Goal: Task Accomplishment & Management: Use online tool/utility

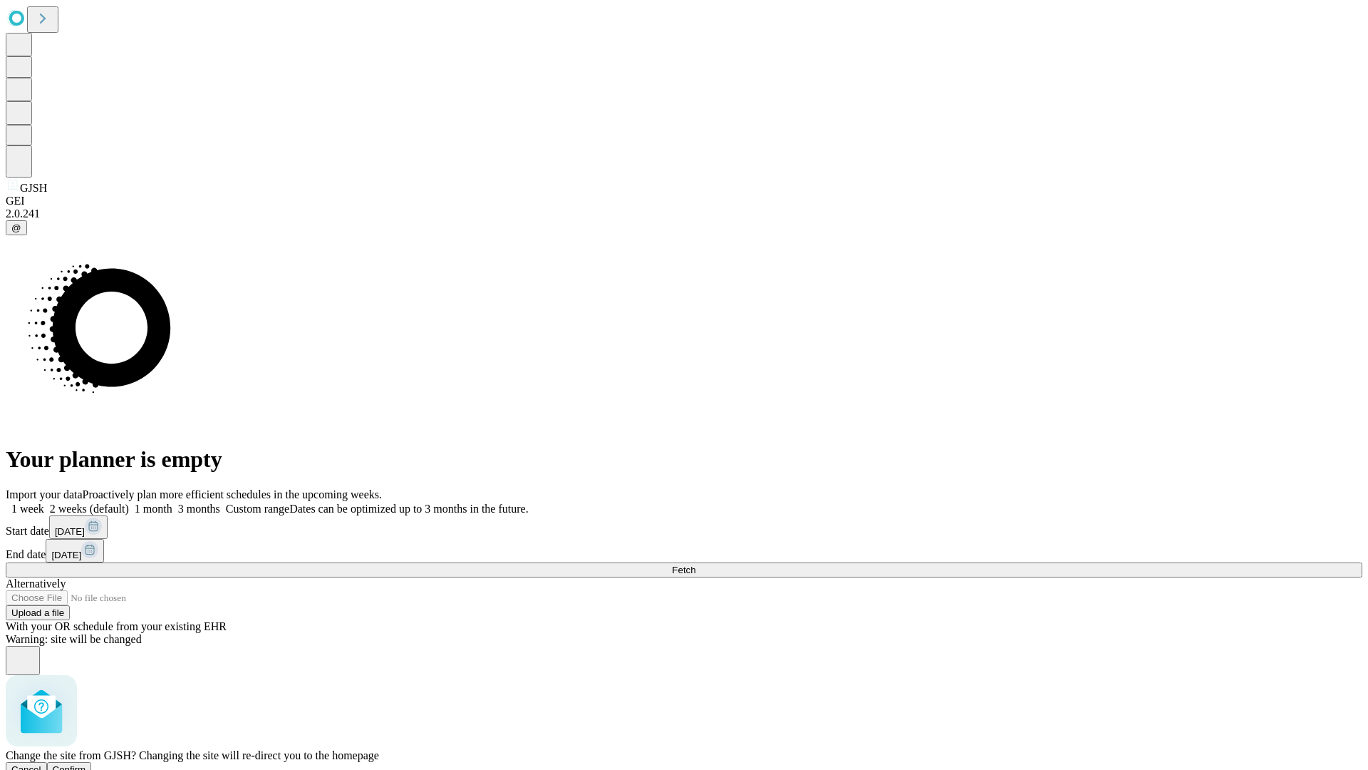
click at [86, 764] on span "Confirm" at bounding box center [69, 769] width 33 height 11
click at [44, 502] on label "1 week" at bounding box center [25, 508] width 38 height 12
click at [695, 564] on span "Fetch" at bounding box center [684, 569] width 24 height 11
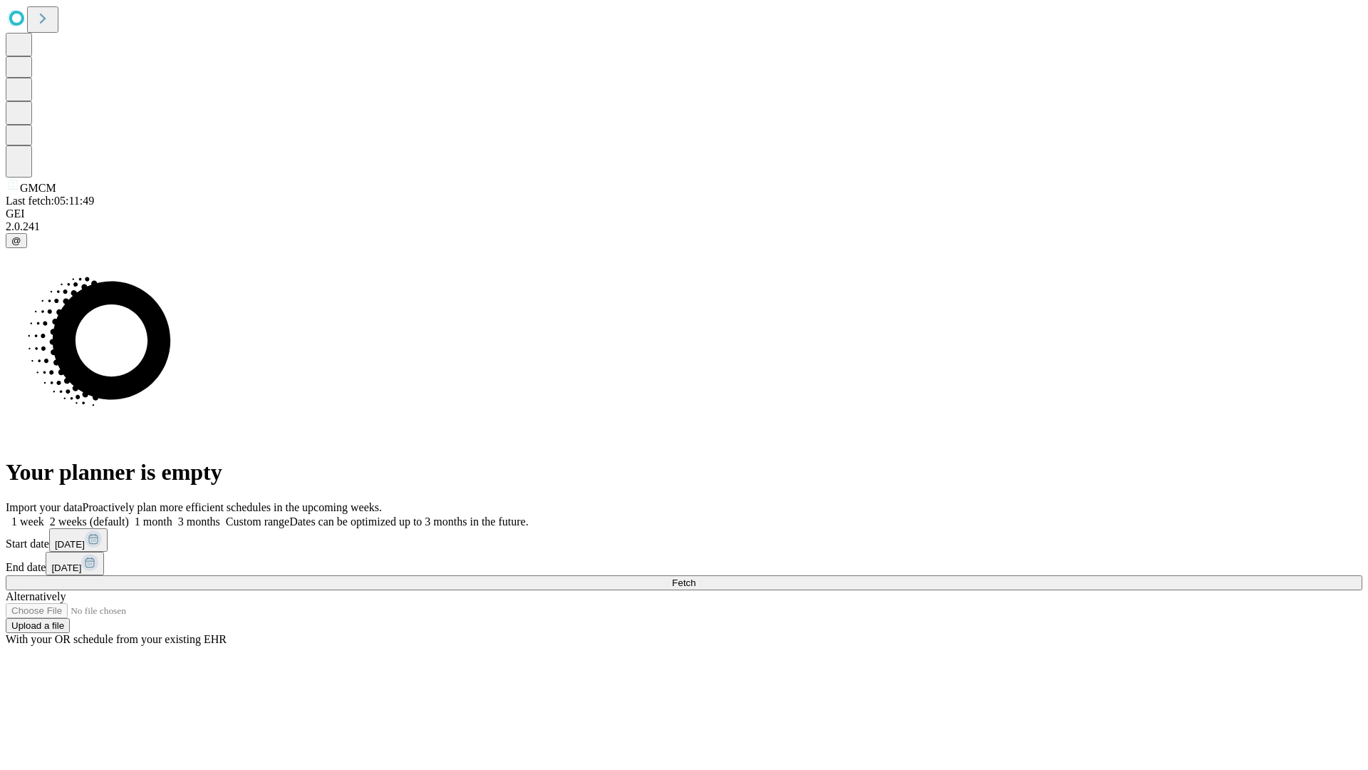
click at [44, 515] on label "1 week" at bounding box center [25, 521] width 38 height 12
click at [695, 577] on span "Fetch" at bounding box center [684, 582] width 24 height 11
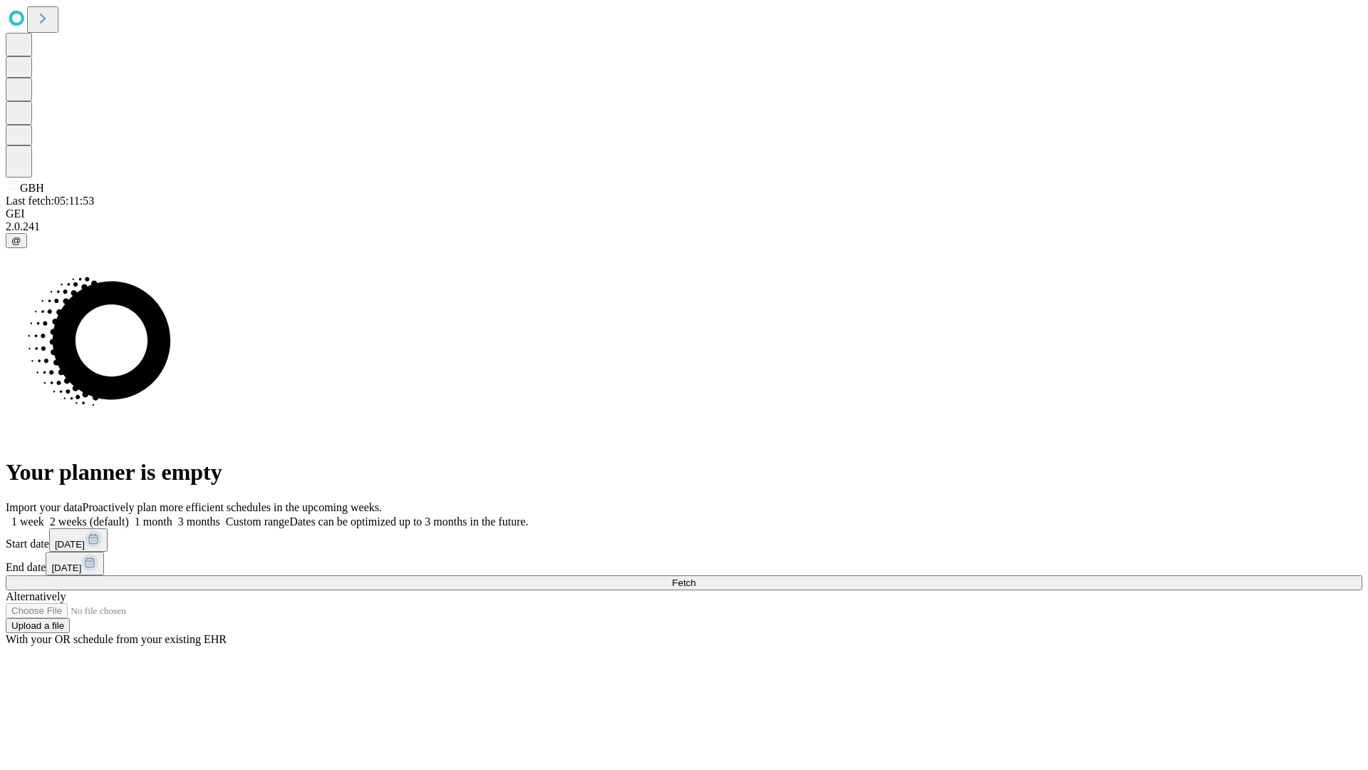
click at [695, 577] on span "Fetch" at bounding box center [684, 582] width 24 height 11
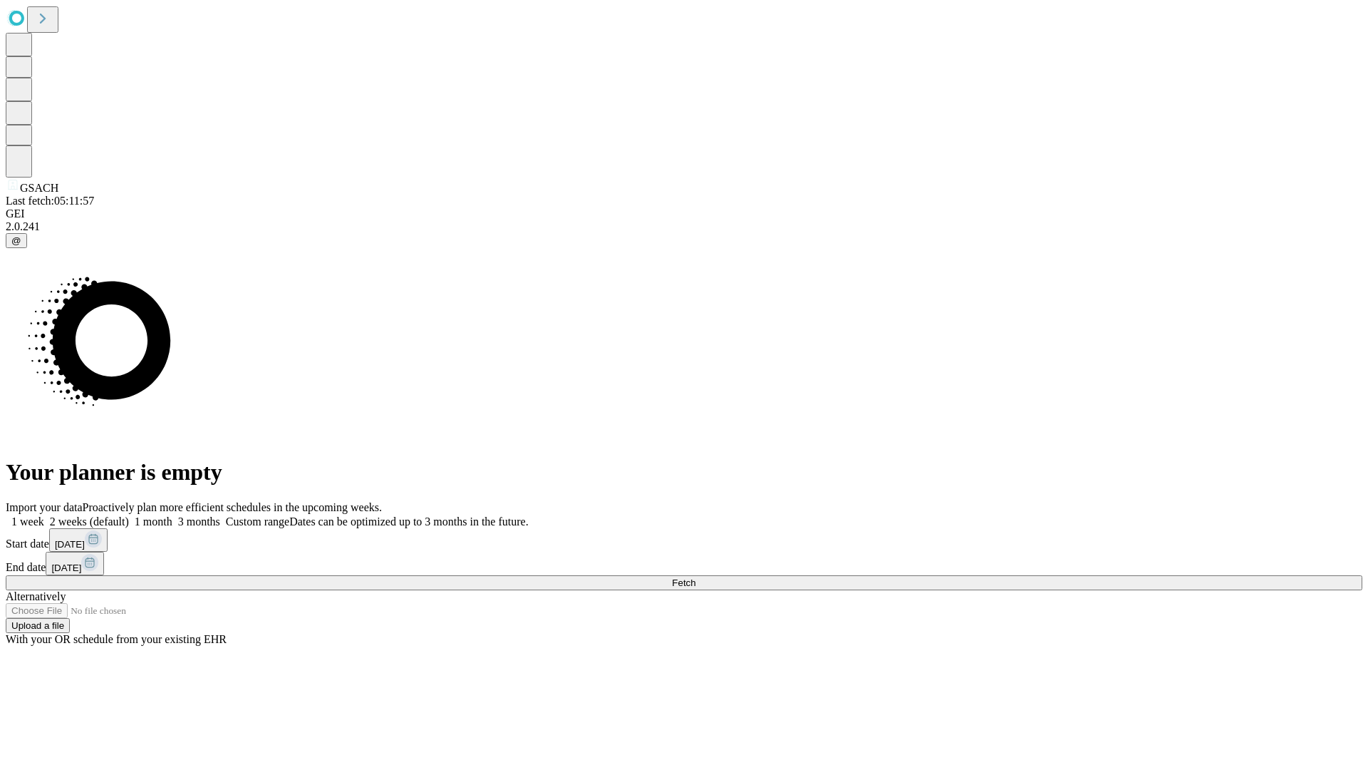
click at [695, 577] on span "Fetch" at bounding box center [684, 582] width 24 height 11
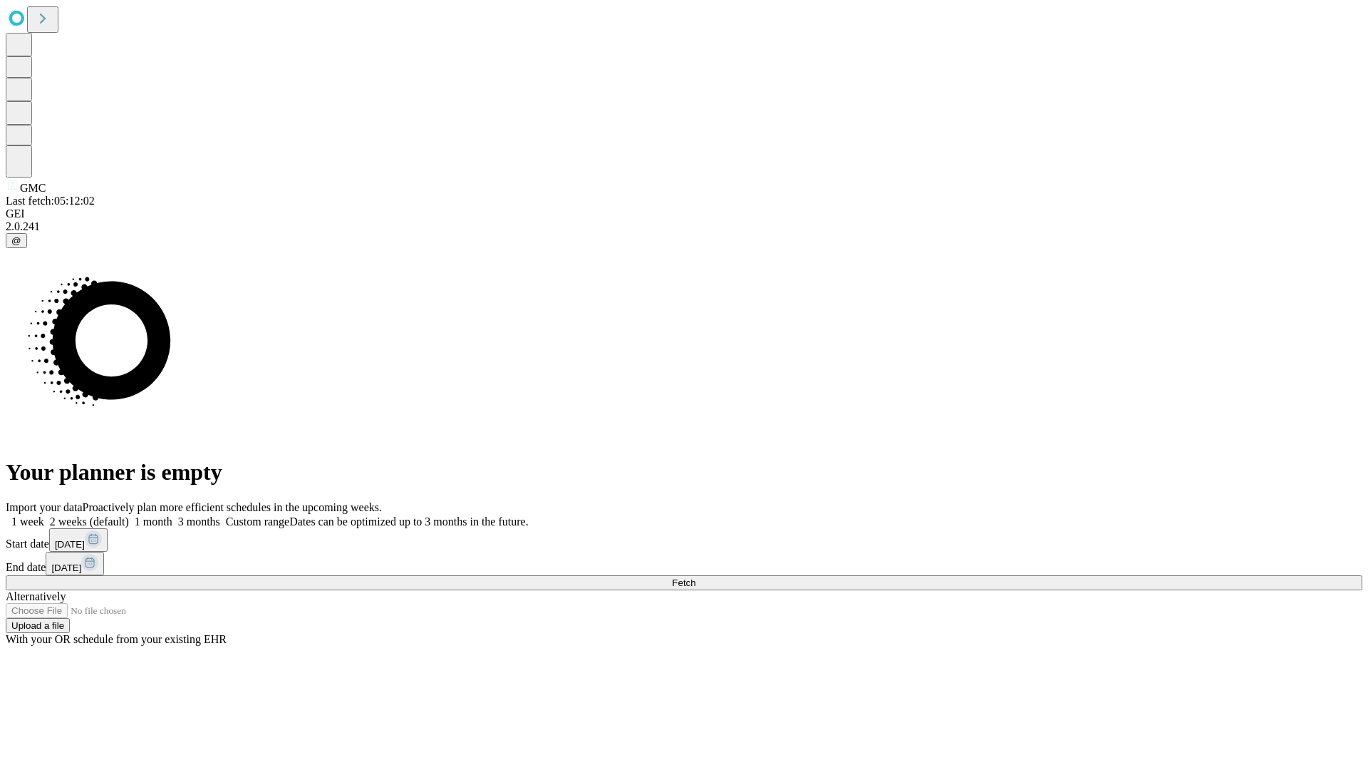
click at [44, 515] on label "1 week" at bounding box center [25, 521] width 38 height 12
click at [695, 577] on span "Fetch" at bounding box center [684, 582] width 24 height 11
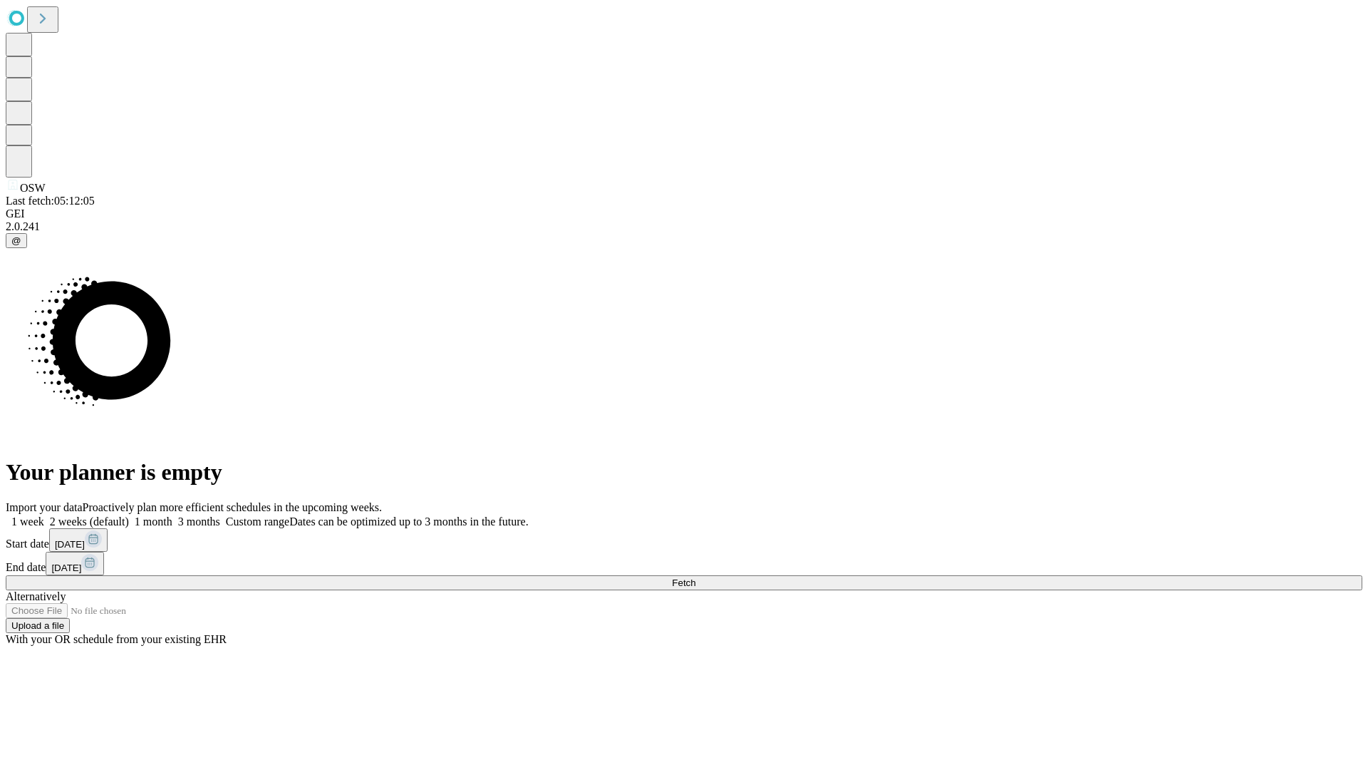
click at [44, 515] on label "1 week" at bounding box center [25, 521] width 38 height 12
click at [695, 577] on span "Fetch" at bounding box center [684, 582] width 24 height 11
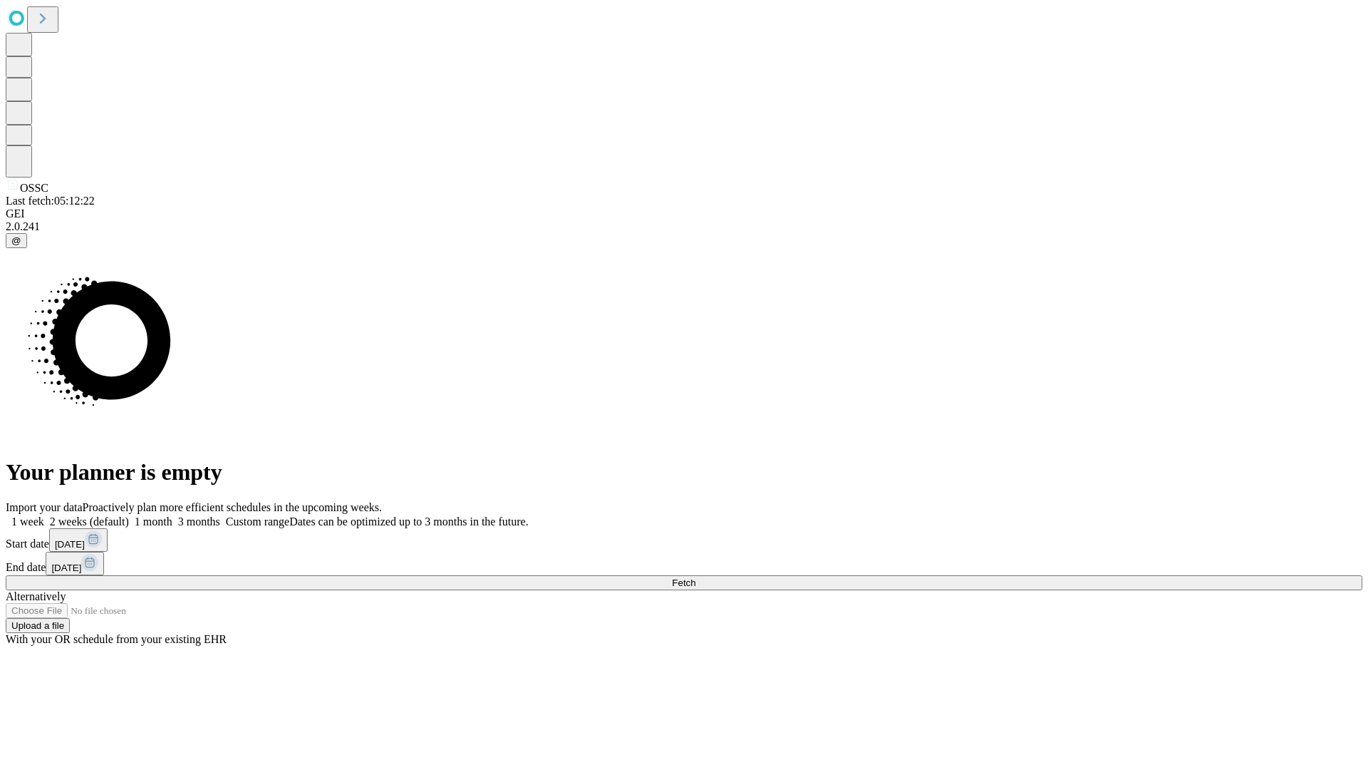
click at [44, 515] on label "1 week" at bounding box center [25, 521] width 38 height 12
click at [695, 577] on span "Fetch" at bounding box center [684, 582] width 24 height 11
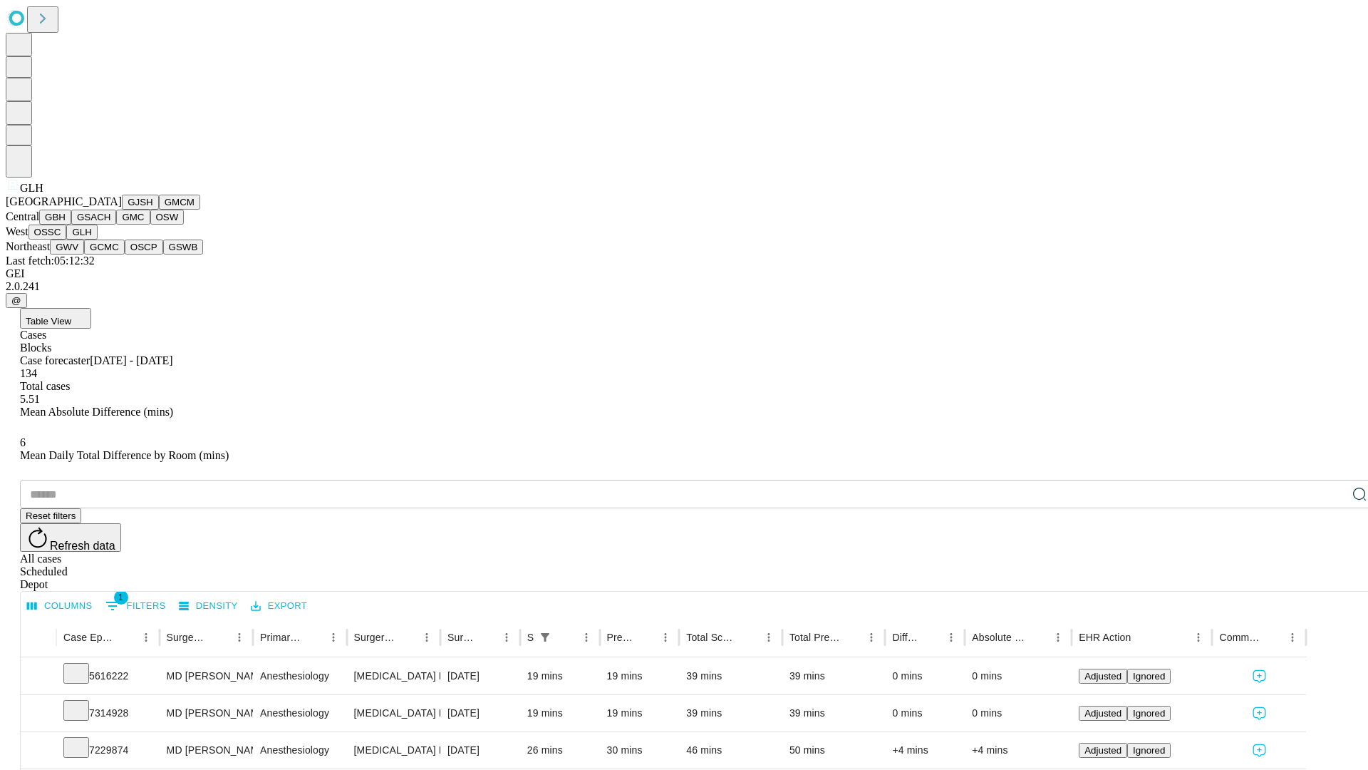
click at [84, 254] on button "GWV" at bounding box center [67, 246] width 34 height 15
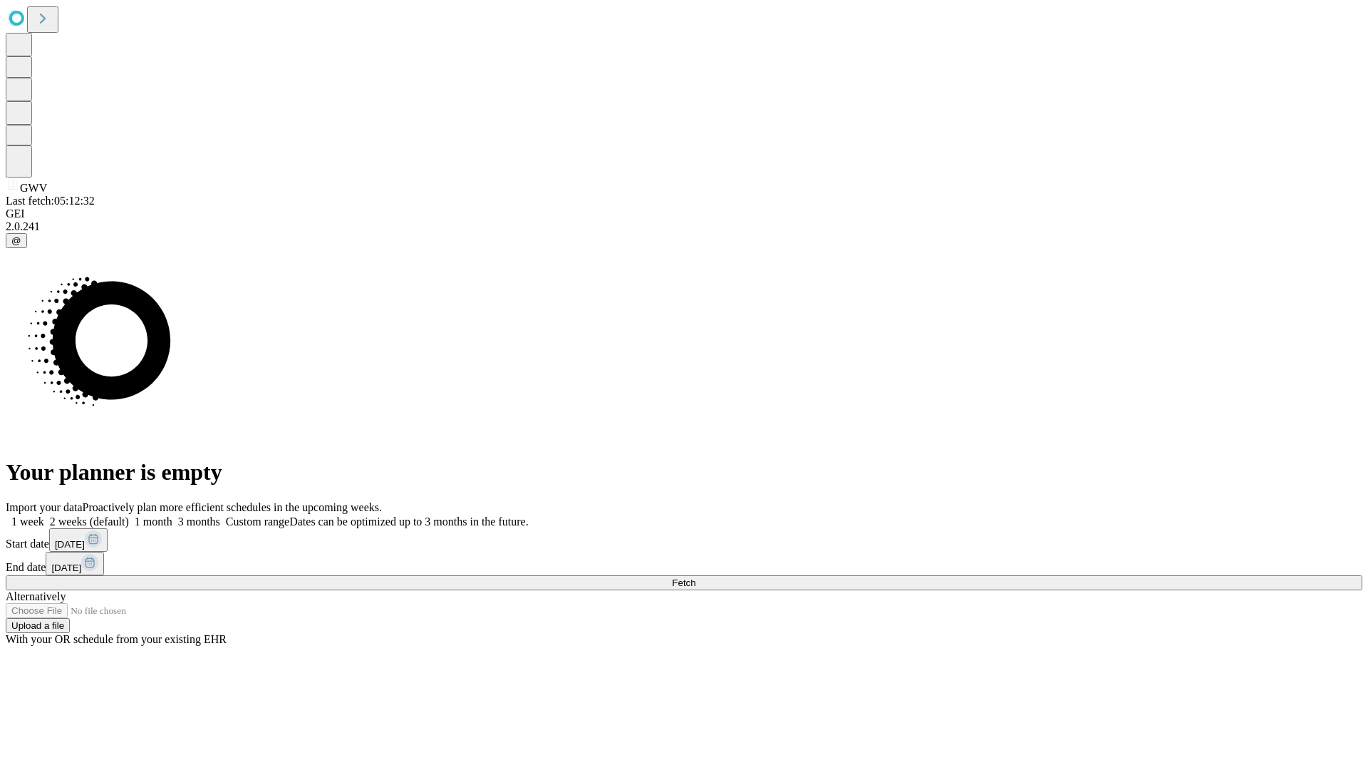
click at [695, 577] on span "Fetch" at bounding box center [684, 582] width 24 height 11
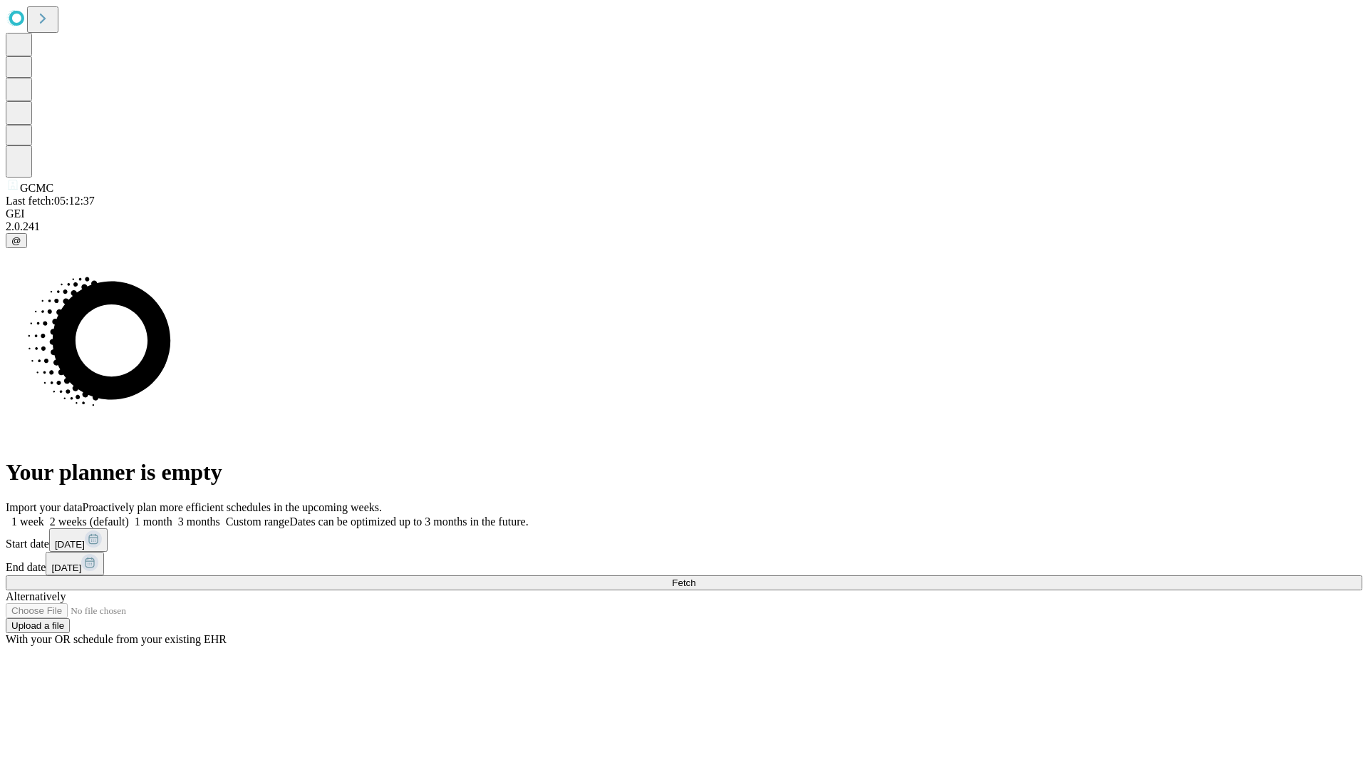
click at [44, 515] on label "1 week" at bounding box center [25, 521] width 38 height 12
click at [695, 577] on span "Fetch" at bounding box center [684, 582] width 24 height 11
